Goal: Task Accomplishment & Management: Manage account settings

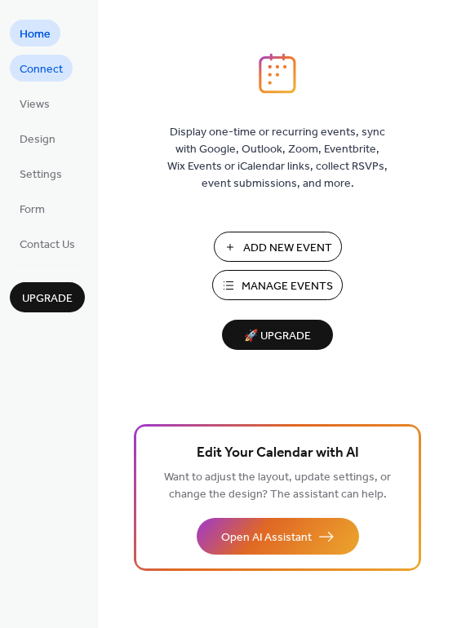
click at [56, 71] on span "Connect" at bounding box center [41, 69] width 43 height 17
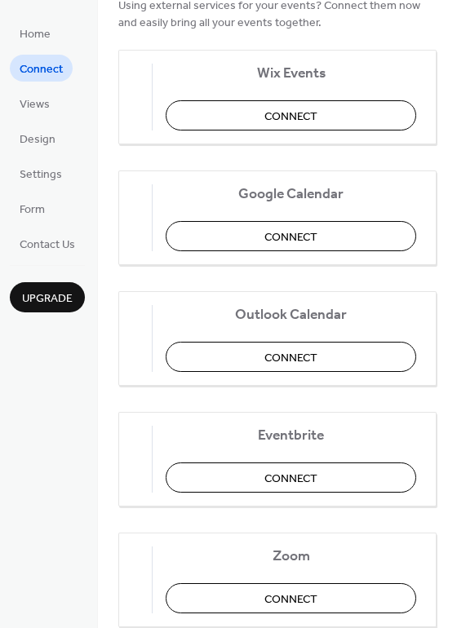
scroll to position [340, 0]
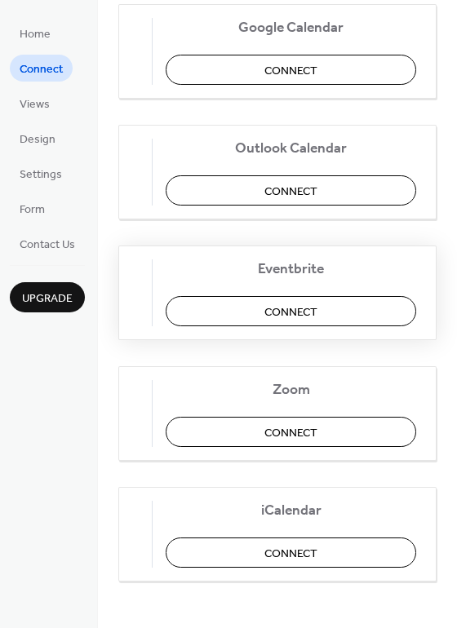
click at [293, 312] on span "Connect" at bounding box center [290, 311] width 53 height 17
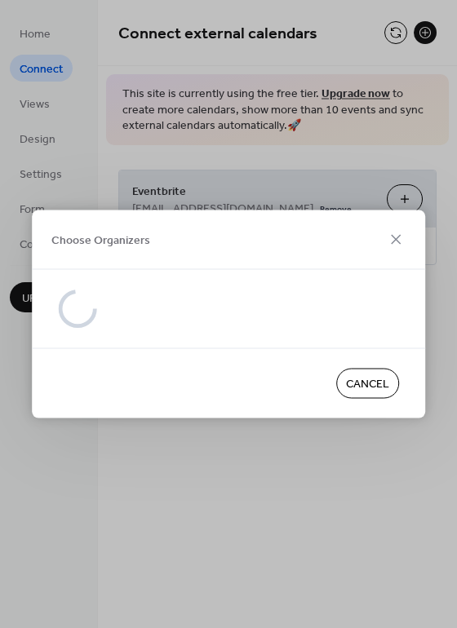
scroll to position [0, 0]
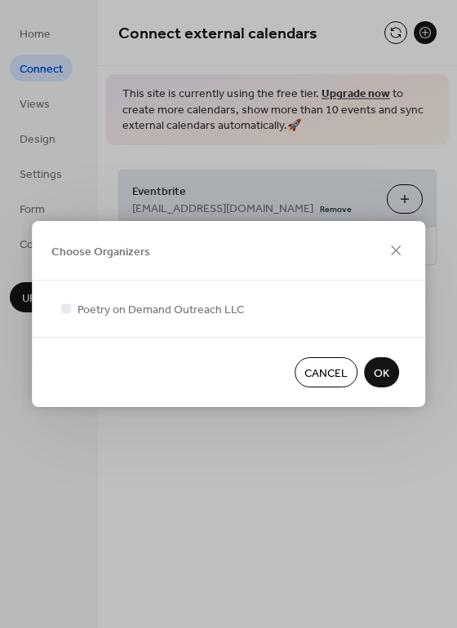
click at [390, 373] on button "OK" at bounding box center [381, 372] width 35 height 30
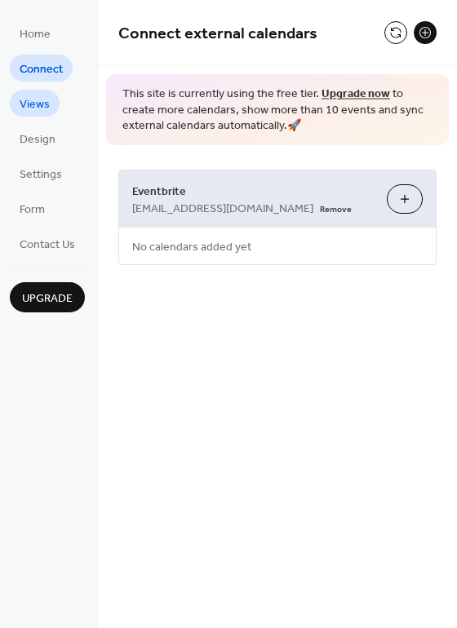
click at [34, 107] on span "Views" at bounding box center [35, 104] width 30 height 17
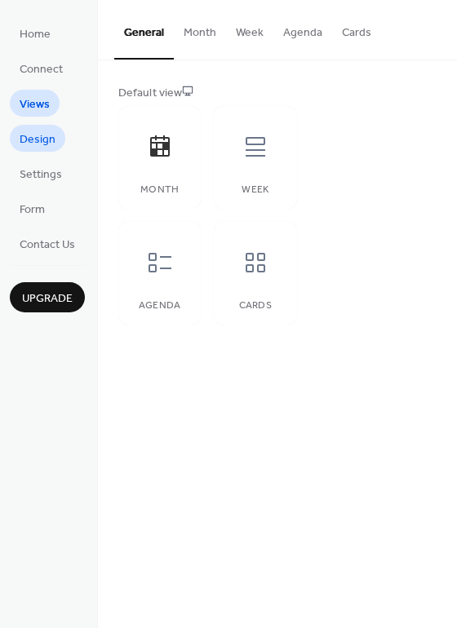
click at [34, 132] on span "Design" at bounding box center [38, 139] width 36 height 17
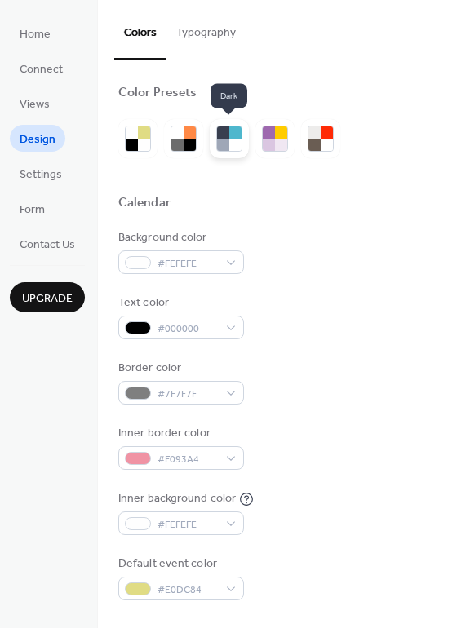
click at [224, 135] on div at bounding box center [223, 132] width 12 height 12
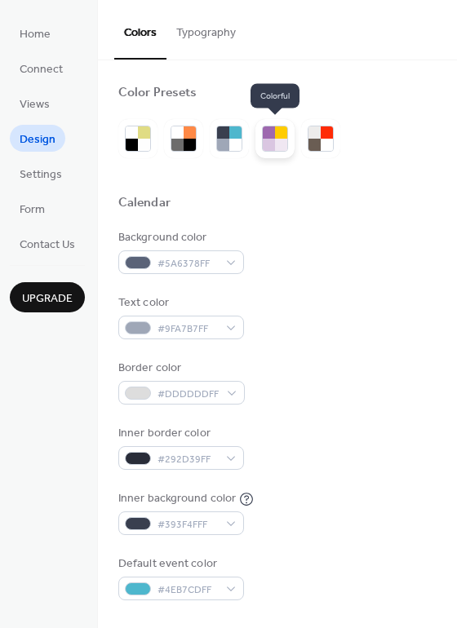
click at [269, 135] on div at bounding box center [269, 132] width 12 height 12
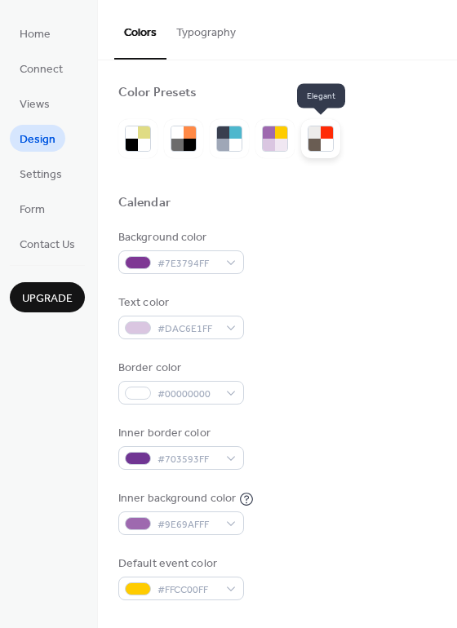
click at [311, 139] on div at bounding box center [314, 145] width 12 height 12
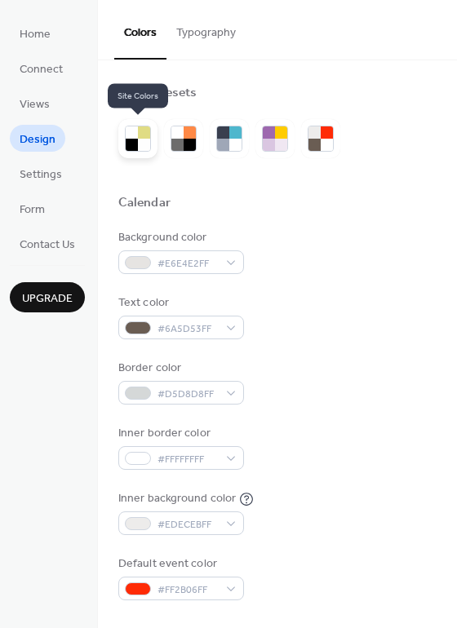
click at [139, 139] on div at bounding box center [144, 145] width 12 height 12
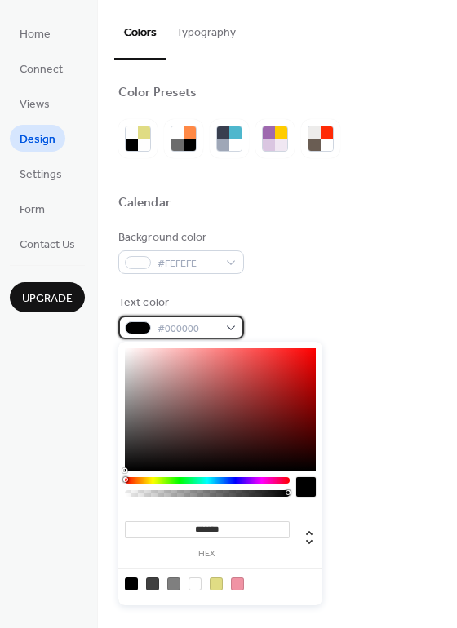
click at [233, 324] on div "#000000" at bounding box center [181, 327] width 126 height 24
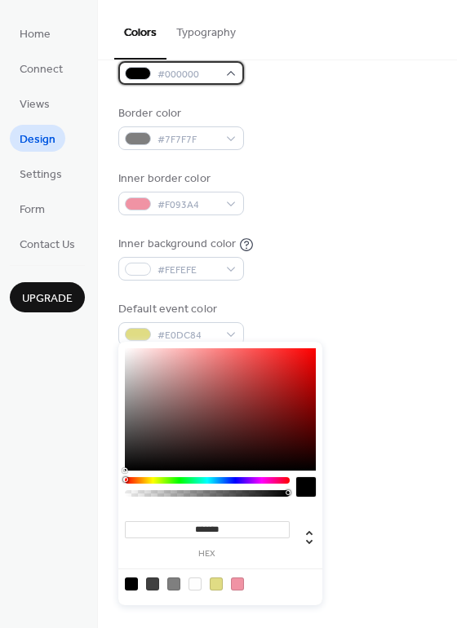
scroll to position [255, 0]
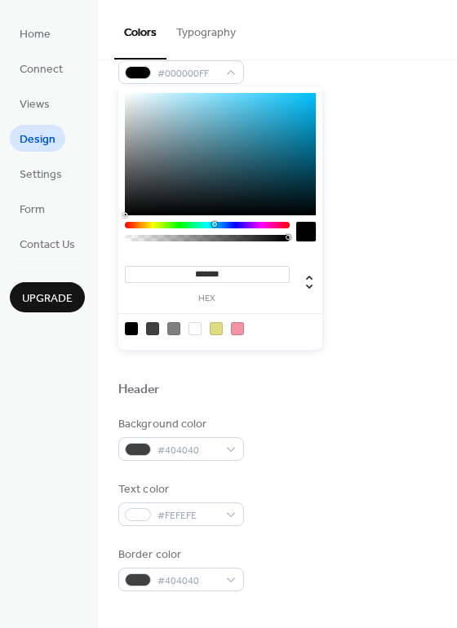
drag, startPoint x: 127, startPoint y: 227, endPoint x: 214, endPoint y: 224, distance: 86.5
click at [214, 224] on div at bounding box center [207, 225] width 165 height 7
click at [263, 129] on div at bounding box center [220, 154] width 191 height 122
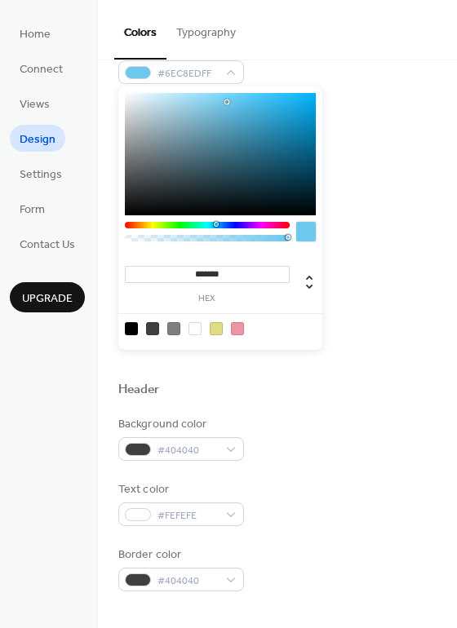
drag, startPoint x: 263, startPoint y: 129, endPoint x: 227, endPoint y: 102, distance: 44.8
click at [227, 102] on div at bounding box center [226, 101] width 3 height 3
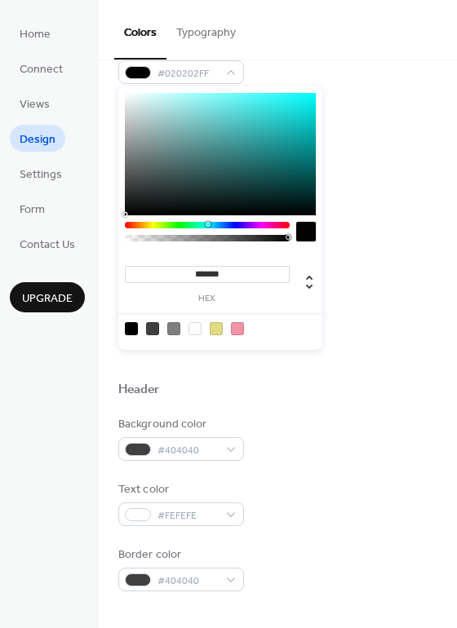
type input "*******"
drag, startPoint x: 229, startPoint y: 99, endPoint x: 130, endPoint y: 216, distance: 153.2
click at [130, 216] on div "******* hex" at bounding box center [220, 217] width 204 height 263
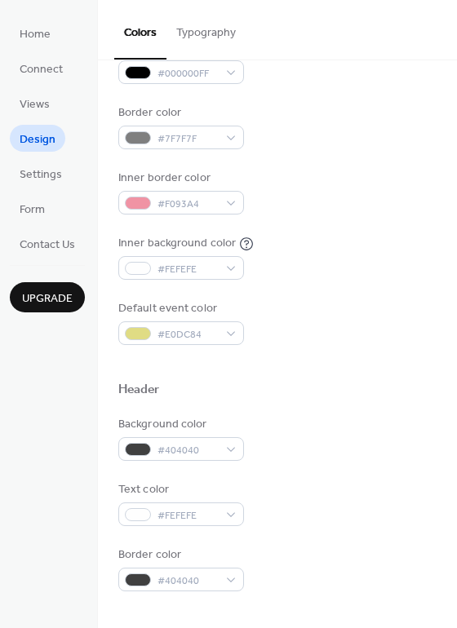
click at [351, 298] on div "Background color #FEFEFE Text color #000000FF Border color #7F7F7F Inner border…" at bounding box center [277, 159] width 318 height 371
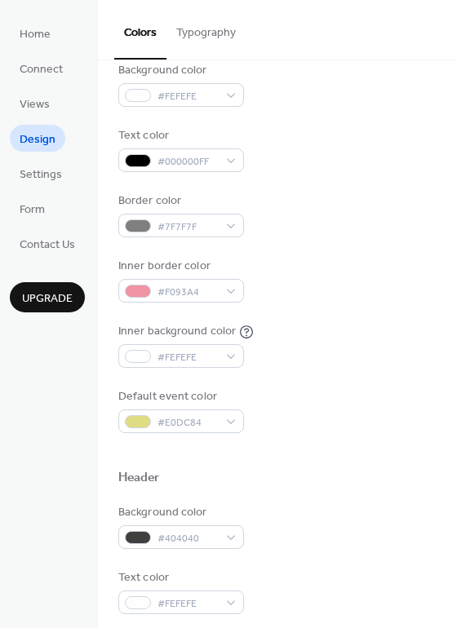
scroll to position [166, 0]
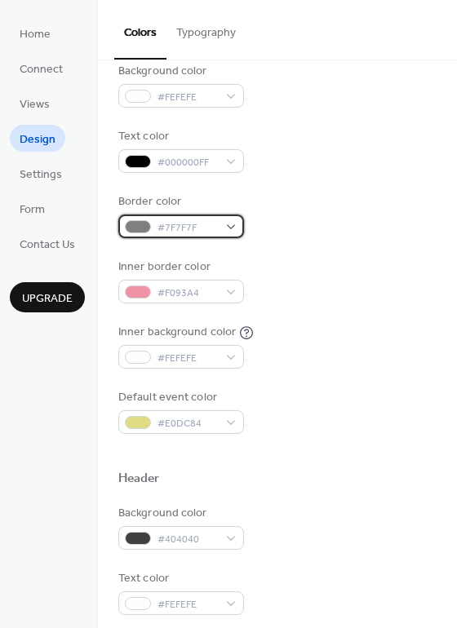
click at [236, 226] on div "#7F7F7F" at bounding box center [181, 226] width 126 height 24
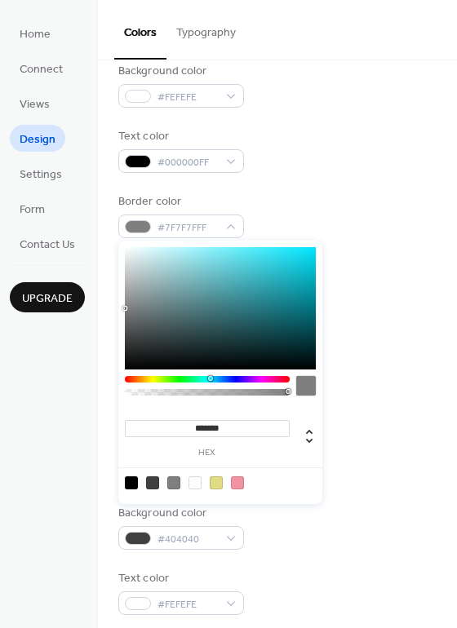
drag, startPoint x: 127, startPoint y: 377, endPoint x: 210, endPoint y: 379, distance: 82.4
click at [210, 379] on div at bounding box center [210, 378] width 5 height 5
drag, startPoint x: 125, startPoint y: 307, endPoint x: 249, endPoint y: 264, distance: 131.0
click at [249, 264] on div at bounding box center [248, 264] width 3 height 3
type input "*******"
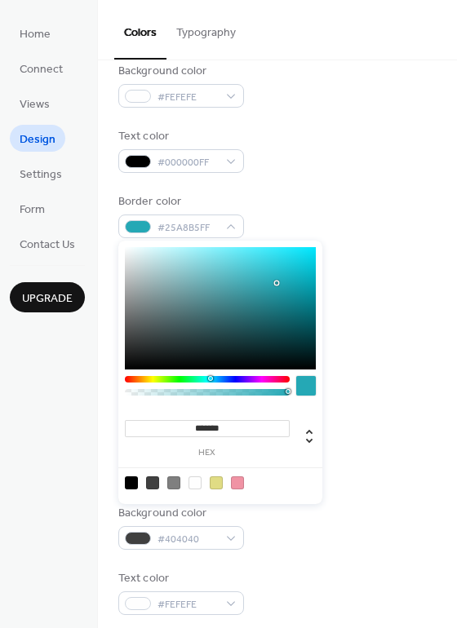
drag, startPoint x: 249, startPoint y: 264, endPoint x: 277, endPoint y: 284, distance: 34.6
click at [277, 284] on div at bounding box center [276, 282] width 3 height 3
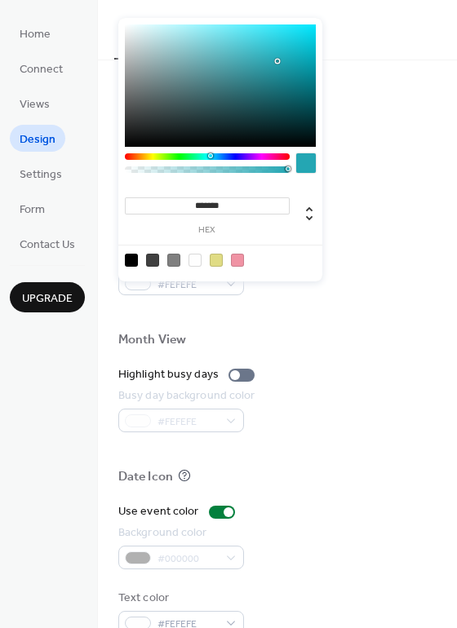
scroll to position [696, 0]
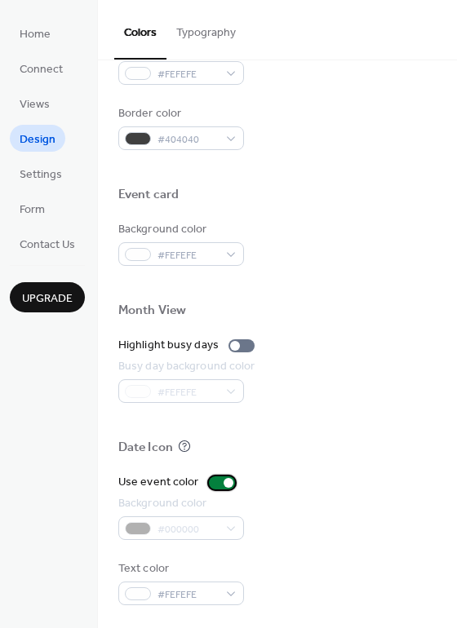
click at [225, 479] on div at bounding box center [228, 483] width 10 height 10
click at [225, 479] on div at bounding box center [222, 482] width 26 height 13
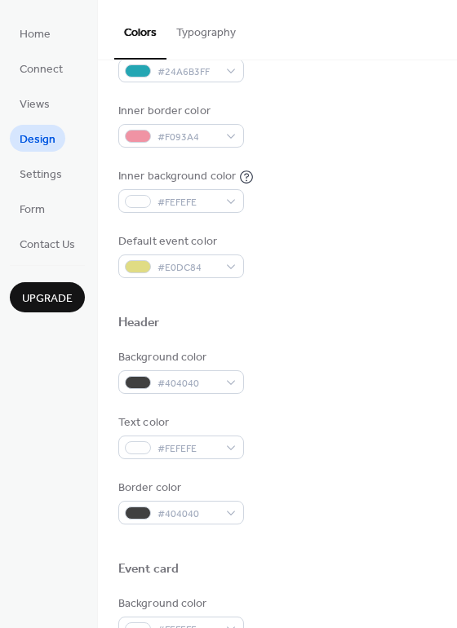
scroll to position [326, 0]
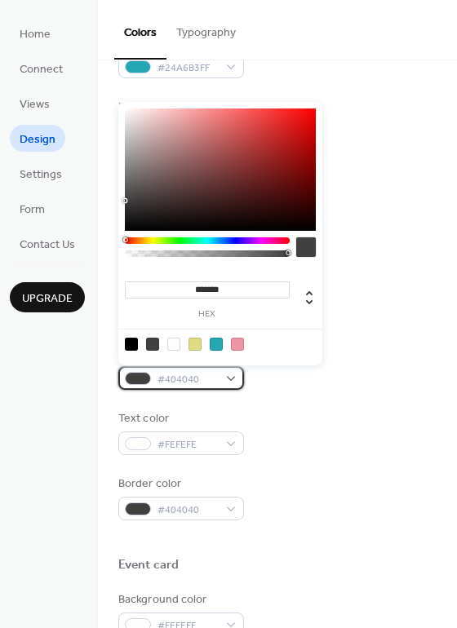
click at [231, 381] on div "#404040" at bounding box center [181, 378] width 126 height 24
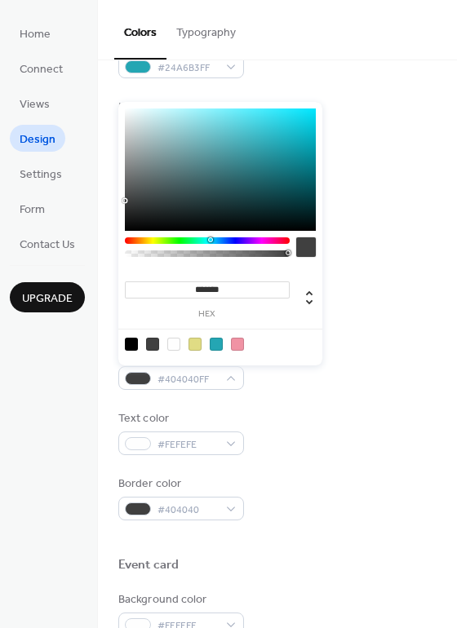
drag, startPoint x: 126, startPoint y: 239, endPoint x: 210, endPoint y: 240, distance: 84.0
click at [210, 240] on div at bounding box center [210, 239] width 5 height 5
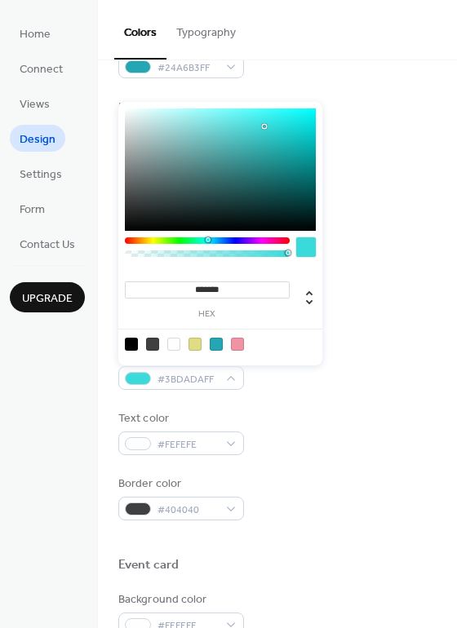
drag, startPoint x: 127, startPoint y: 196, endPoint x: 264, endPoint y: 126, distance: 153.5
click at [264, 126] on div at bounding box center [220, 169] width 191 height 122
drag, startPoint x: 264, startPoint y: 126, endPoint x: 245, endPoint y: 162, distance: 40.9
click at [245, 162] on div at bounding box center [244, 161] width 3 height 3
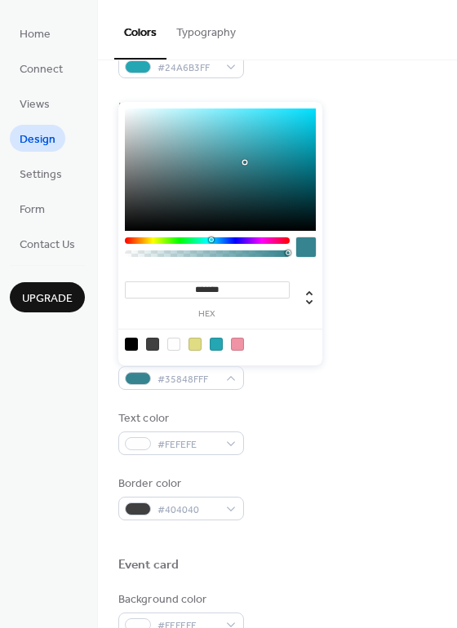
type input "*******"
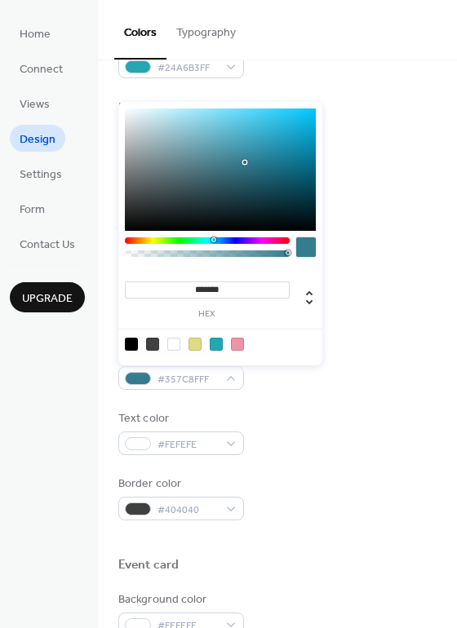
click at [213, 238] on div at bounding box center [213, 239] width 5 height 5
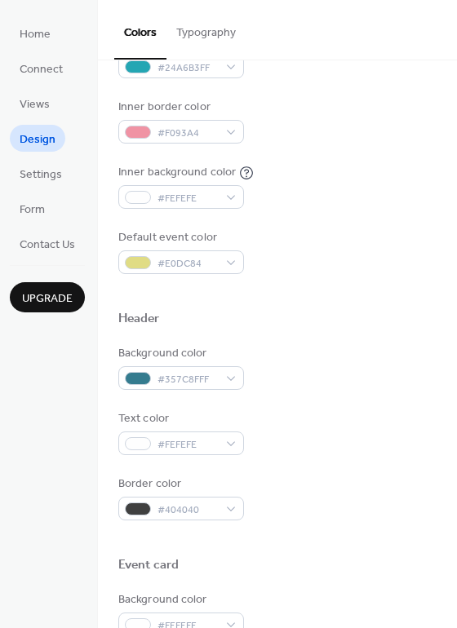
click at [364, 170] on div "Inner background color #FEFEFE" at bounding box center [277, 186] width 318 height 45
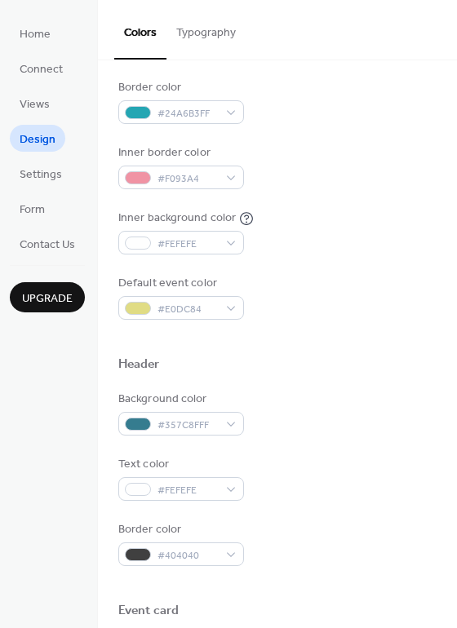
scroll to position [276, 0]
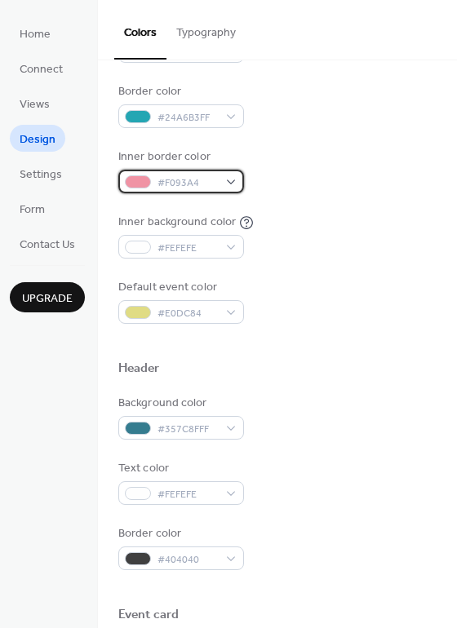
click at [235, 181] on div "#F093A4" at bounding box center [181, 182] width 126 height 24
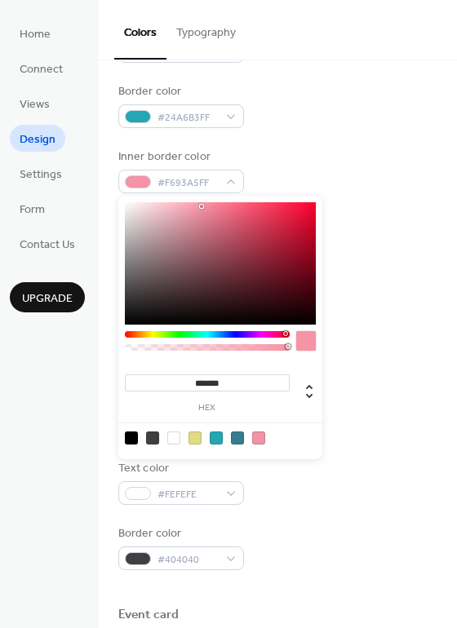
click at [201, 206] on div at bounding box center [220, 263] width 191 height 122
type input "*******"
drag, startPoint x: 201, startPoint y: 206, endPoint x: 126, endPoint y: 329, distance: 143.5
click at [126, 329] on div "******* hex" at bounding box center [220, 327] width 204 height 263
